Goal: Task Accomplishment & Management: Use online tool/utility

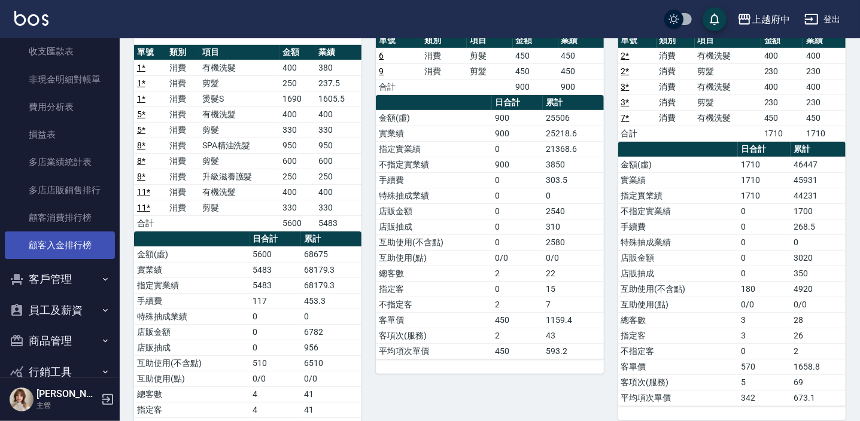
scroll to position [1125, 0]
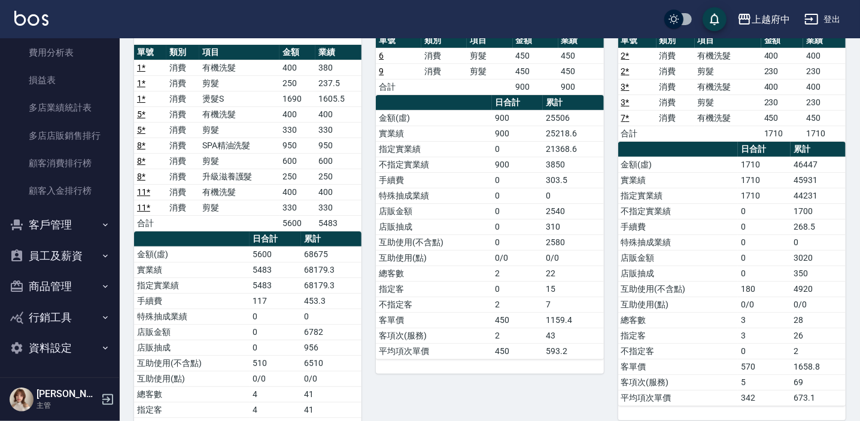
click at [57, 229] on button "客戶管理" at bounding box center [60, 224] width 110 height 31
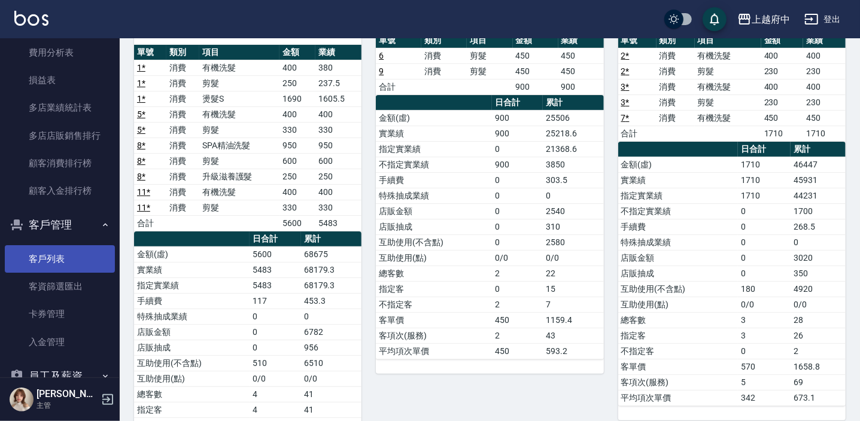
click at [60, 258] on link "客戶列表" at bounding box center [60, 259] width 110 height 28
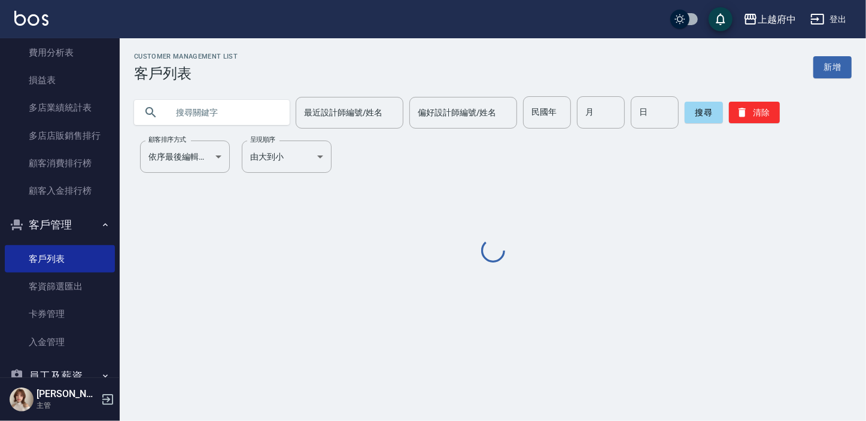
click at [190, 110] on input "text" at bounding box center [224, 112] width 112 height 32
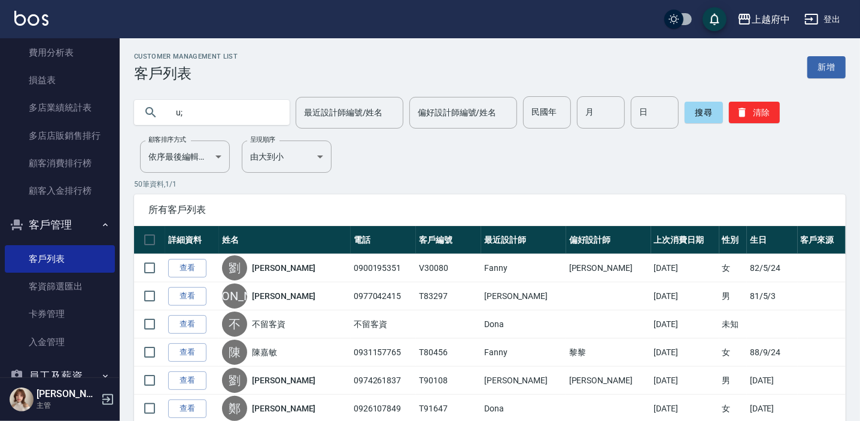
type input "u"
type input "[PERSON_NAME]"
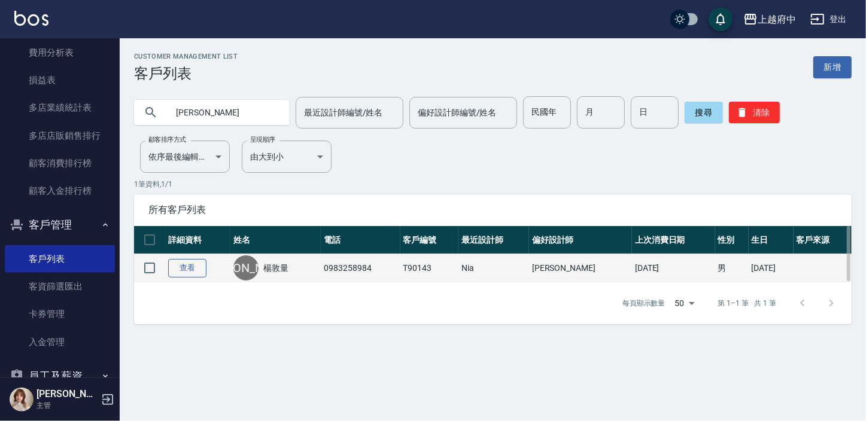
click at [197, 263] on link "查看" at bounding box center [187, 268] width 38 height 19
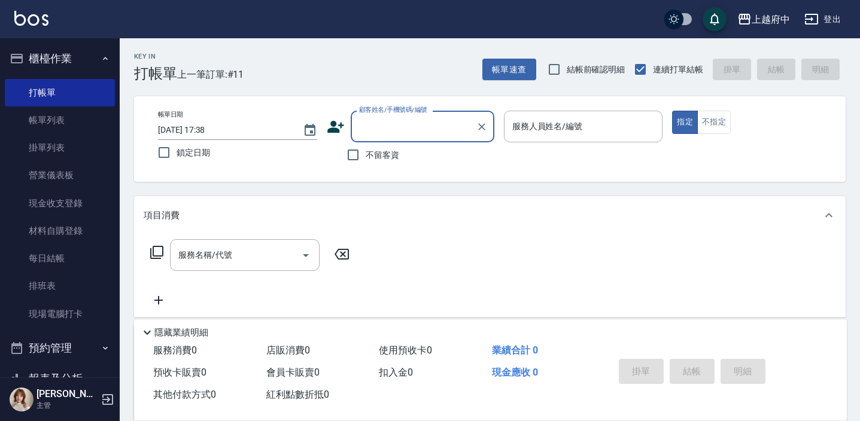
scroll to position [61, 0]
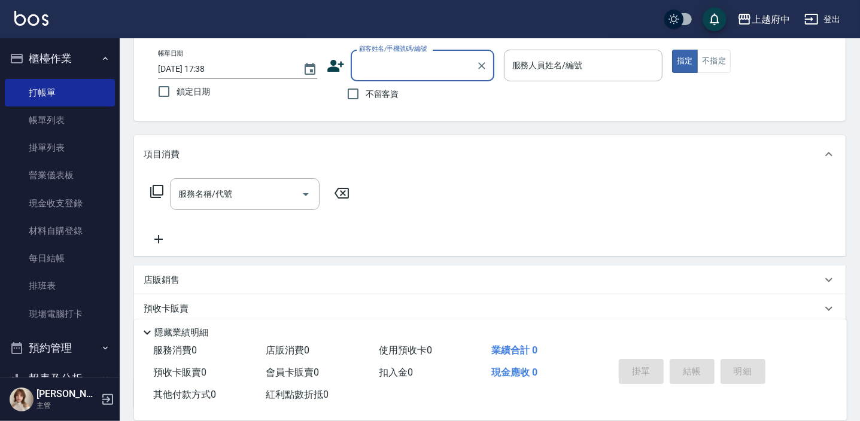
type input "ㄔ"
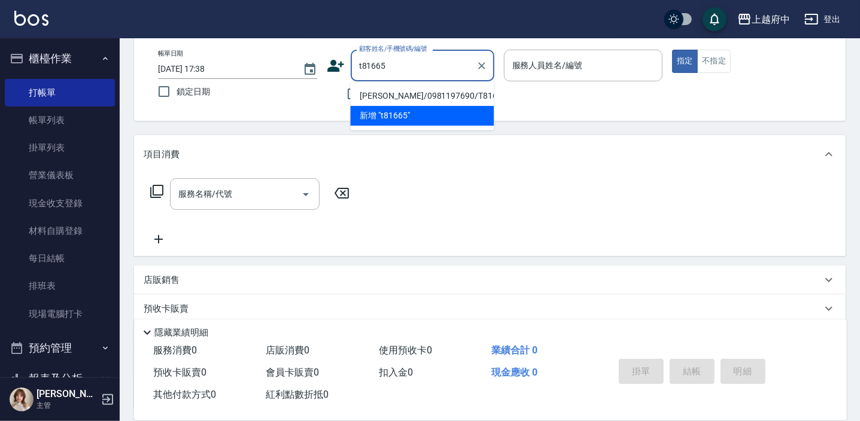
click at [440, 99] on li "[PERSON_NAME]/0981197690/T81665" at bounding box center [422, 96] width 144 height 20
type input "[PERSON_NAME]/0981197690/T81665"
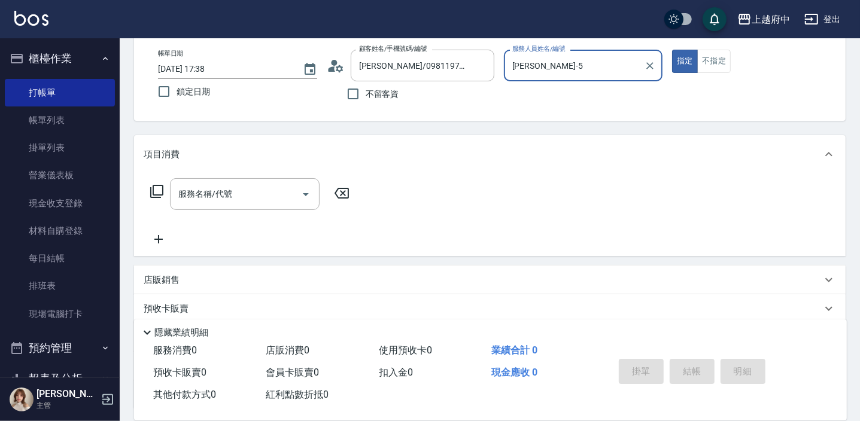
type input "[PERSON_NAME]-5"
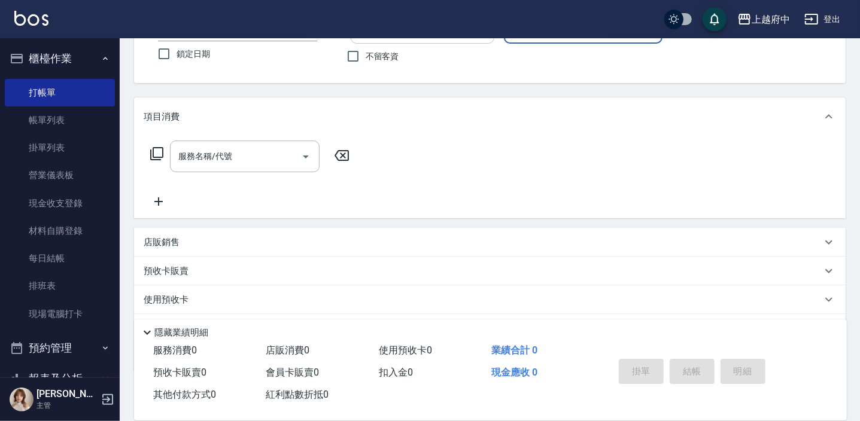
scroll to position [162, 0]
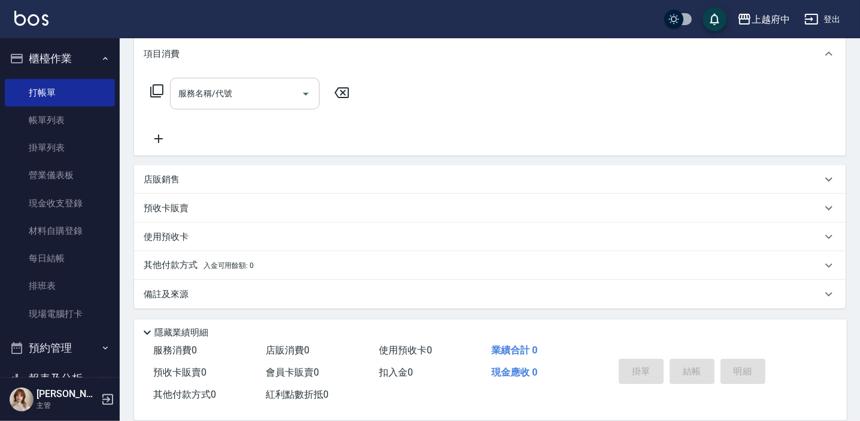
click at [216, 96] on div "服務名稱/代號 服務名稱/代號" at bounding box center [245, 94] width 150 height 32
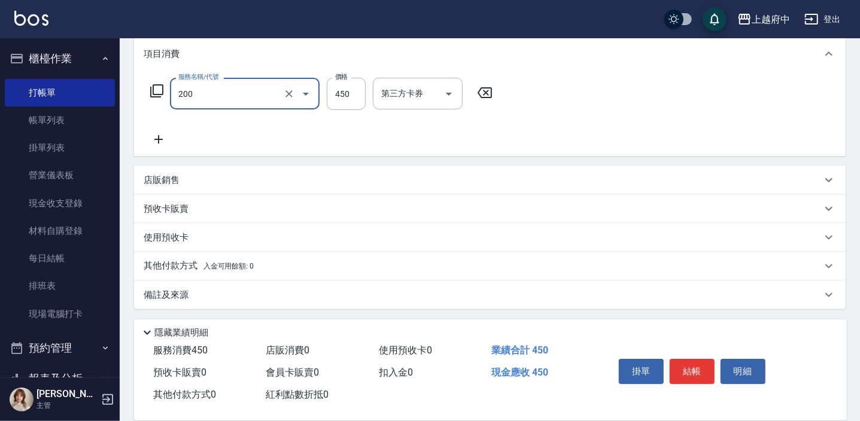
type input "有機洗髮(200)"
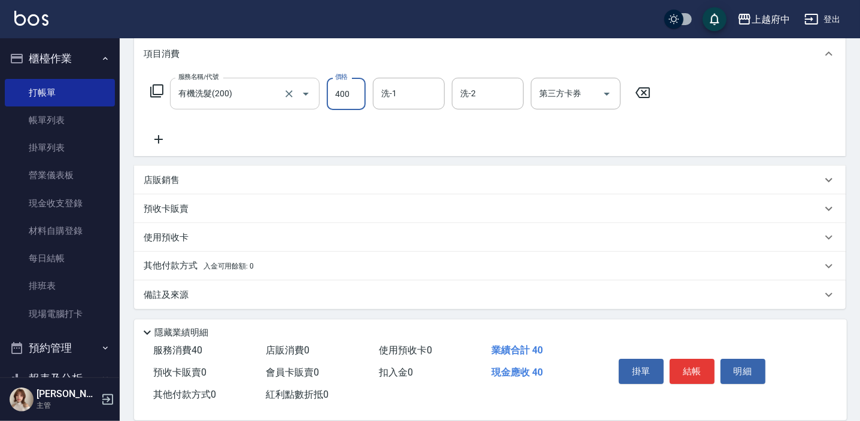
type input "400"
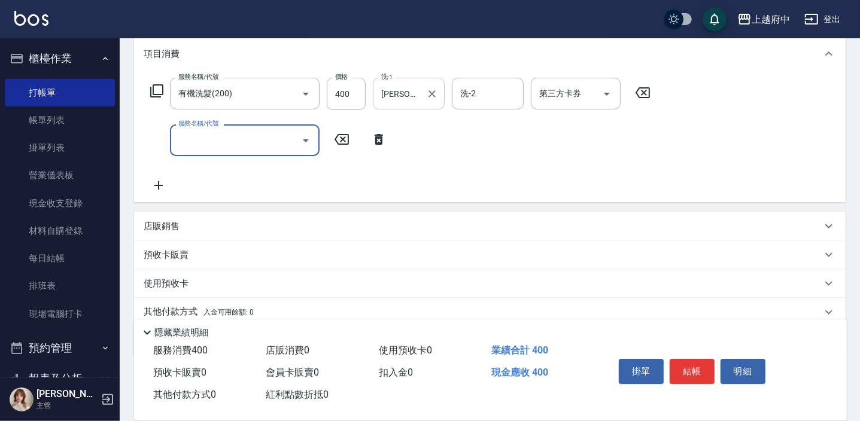
click at [397, 83] on input "[PERSON_NAME]-25" at bounding box center [399, 93] width 43 height 21
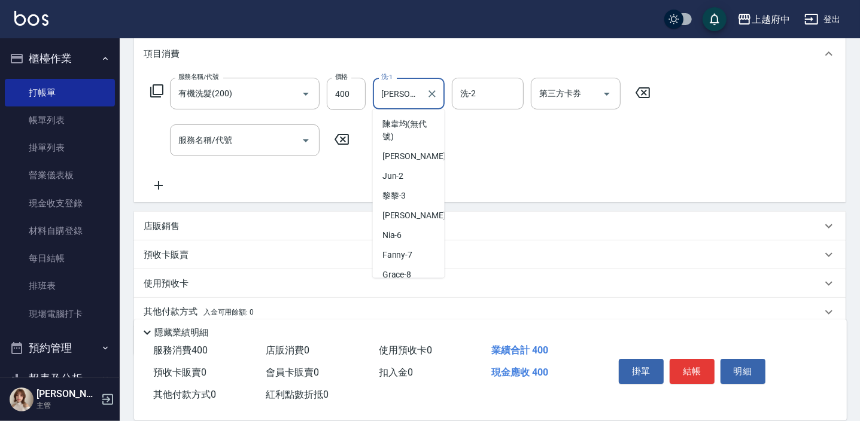
scroll to position [145, 0]
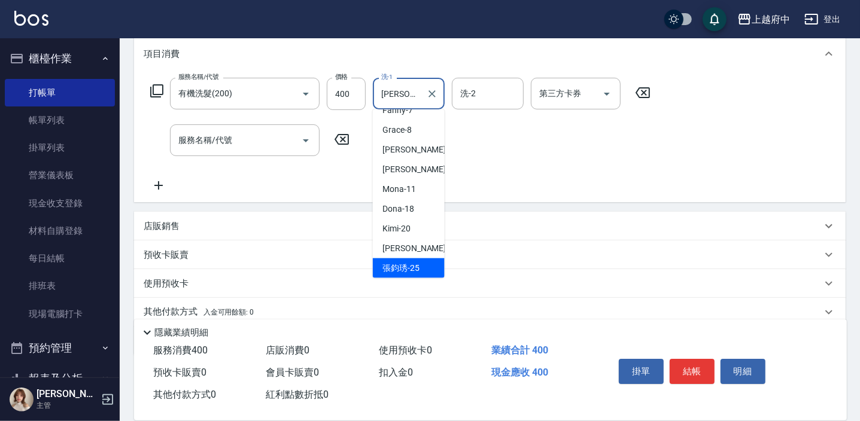
click at [397, 83] on input "[PERSON_NAME]-25" at bounding box center [399, 93] width 43 height 21
click at [410, 101] on input "[PERSON_NAME]-25" at bounding box center [399, 93] width 43 height 21
click at [410, 101] on input "張鈞琇-25" at bounding box center [399, 93] width 43 height 21
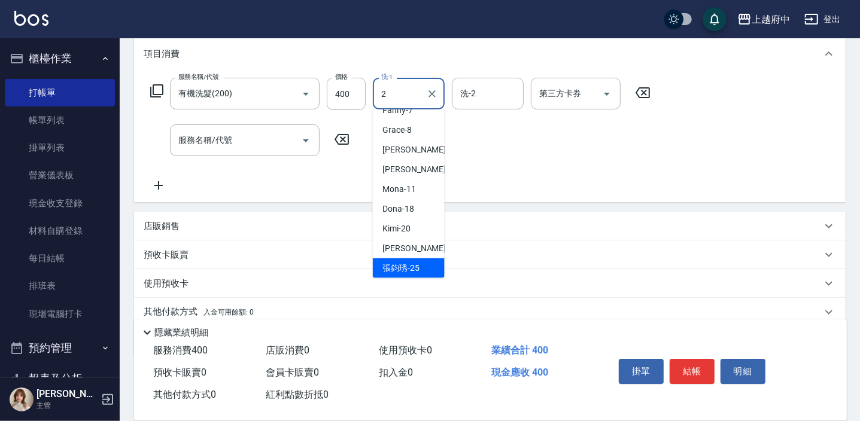
scroll to position [0, 0]
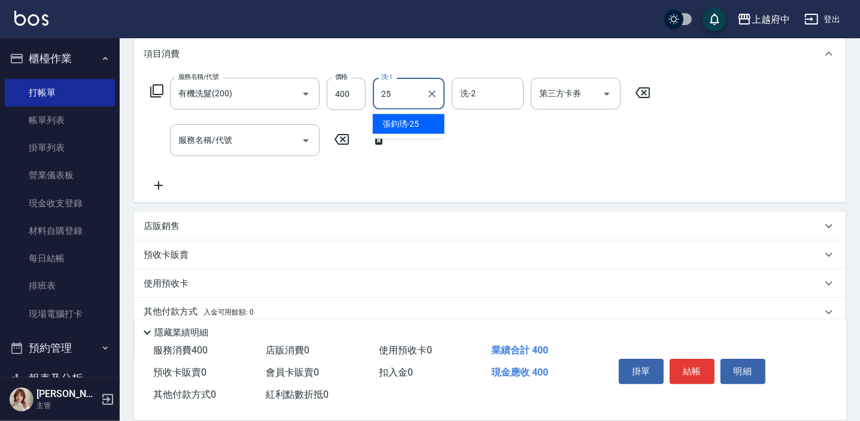
type input "張鈞琇-25"
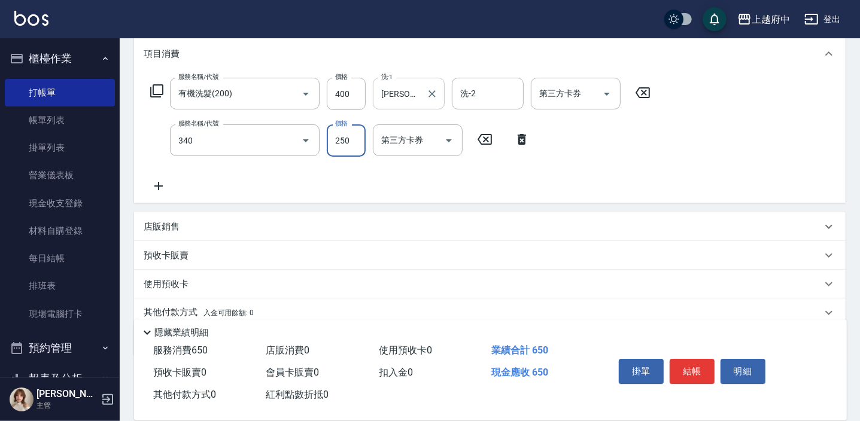
type input "剪髮(340)"
type input "530"
click at [691, 367] on button "結帳" at bounding box center [691, 371] width 45 height 25
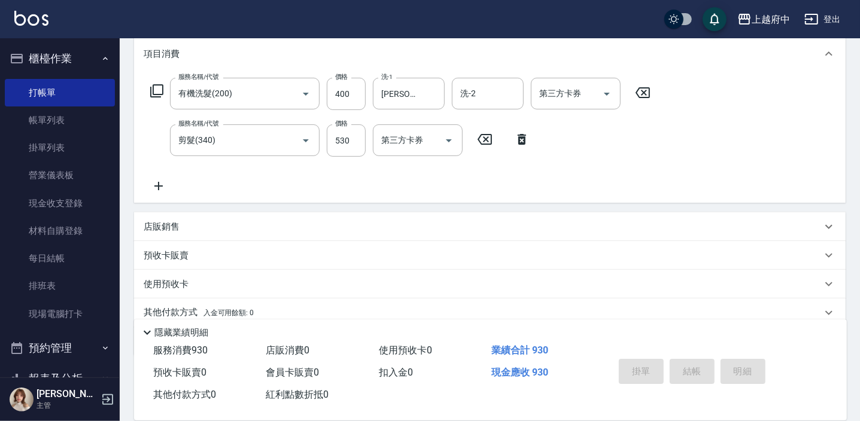
type input "2025/09/10 19:03"
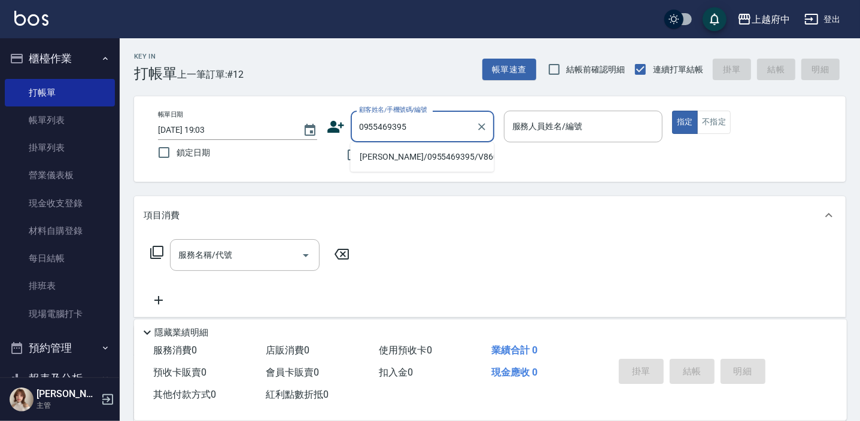
click at [430, 153] on li "黃順吉/0955469395/V86052" at bounding box center [422, 157] width 144 height 20
type input "黃順吉/0955469395/V86052"
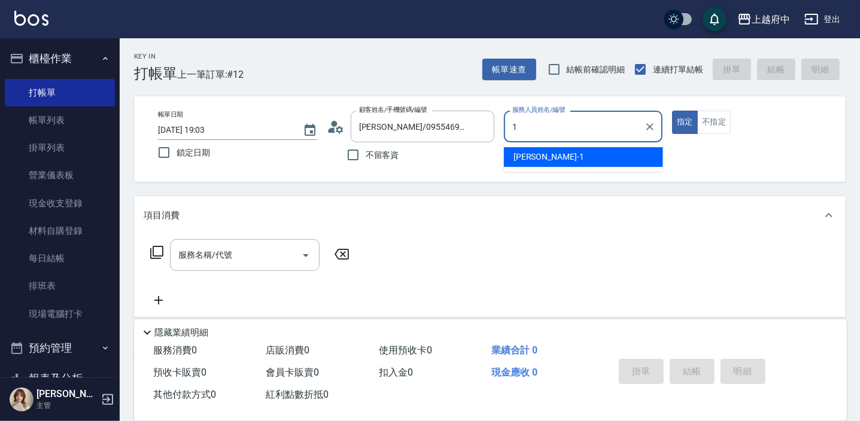
click at [552, 157] on div "Annie -1" at bounding box center [583, 157] width 159 height 20
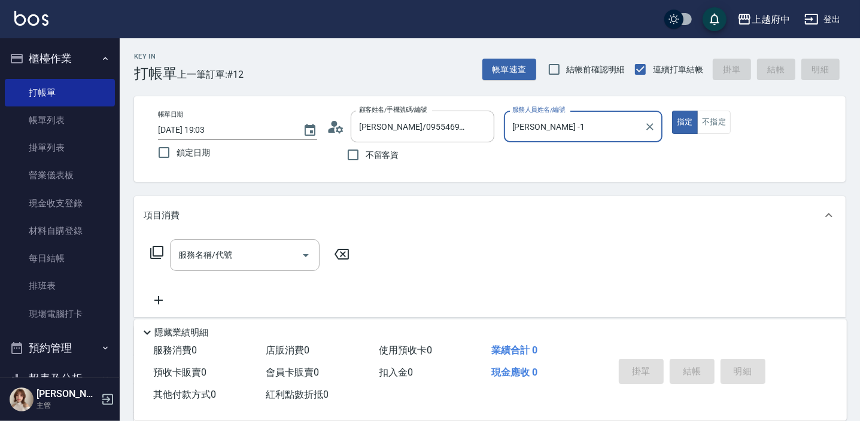
scroll to position [54, 0]
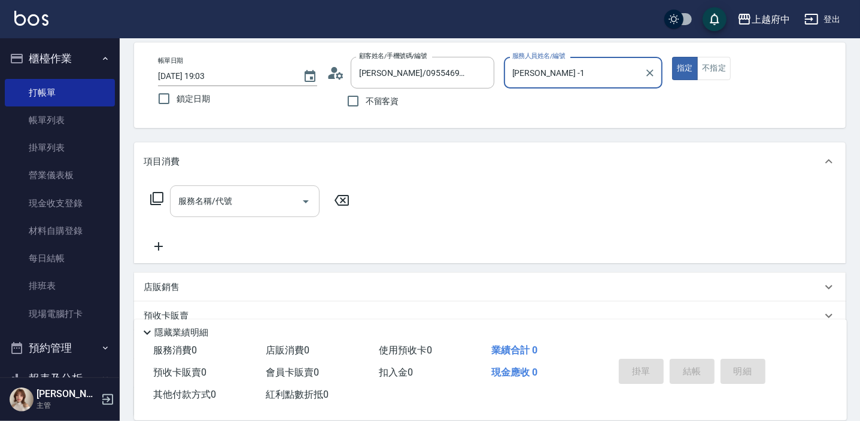
type input "Annie -1"
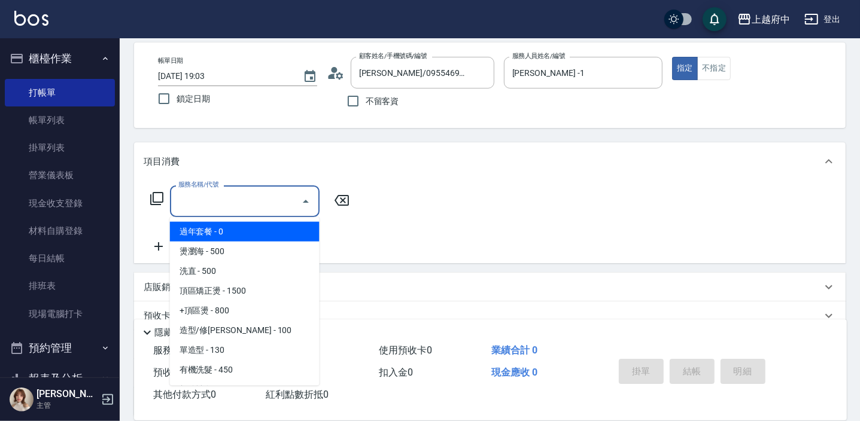
click at [242, 206] on input "服務名稱/代號" at bounding box center [235, 201] width 121 height 21
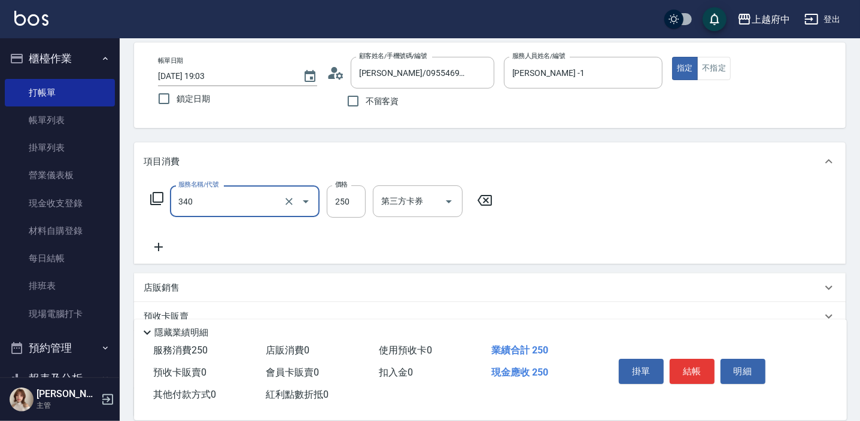
type input "剪髮(340)"
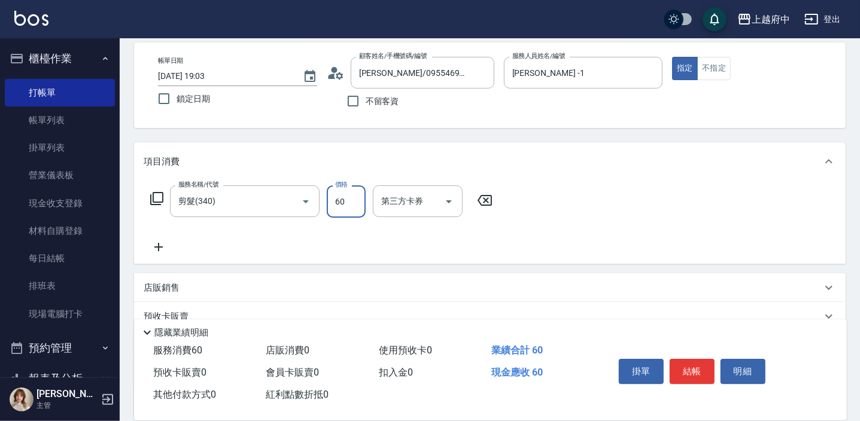
click at [327, 196] on input "60" at bounding box center [346, 201] width 39 height 32
type input "600"
click at [695, 371] on button "結帳" at bounding box center [691, 371] width 45 height 25
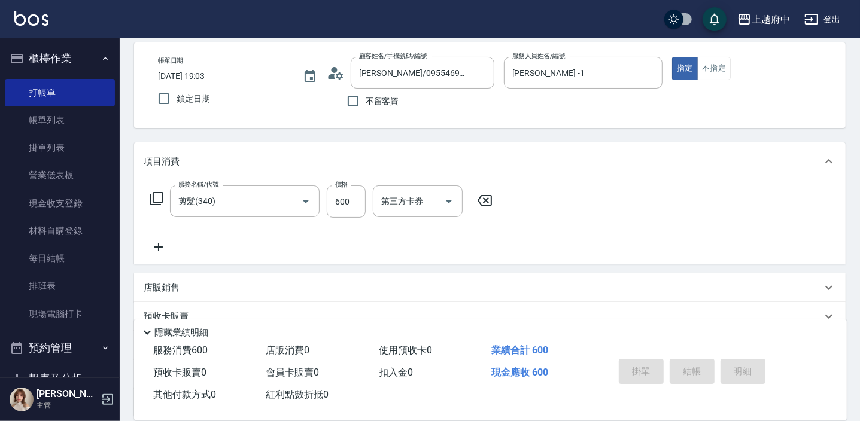
type input "2025/09/10 19:04"
